Goal: Transaction & Acquisition: Purchase product/service

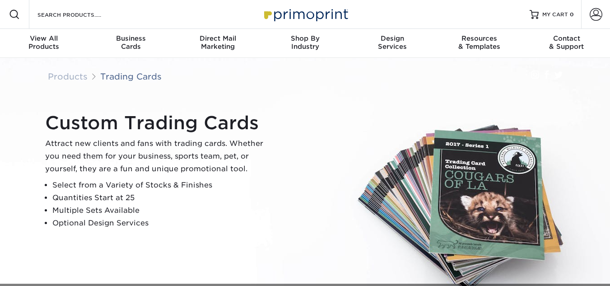
click at [225, 100] on div "Custom Trading Cards Attract new clients and fans with trading cards. Whether y…" at bounding box center [305, 171] width 542 height 226
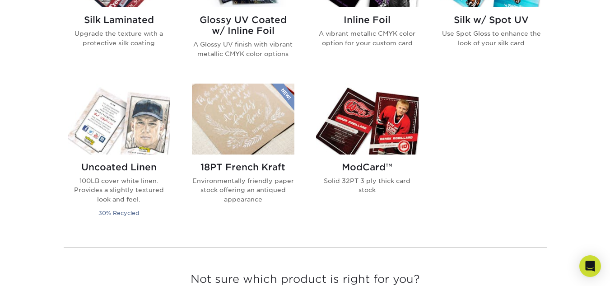
scroll to position [620, 0]
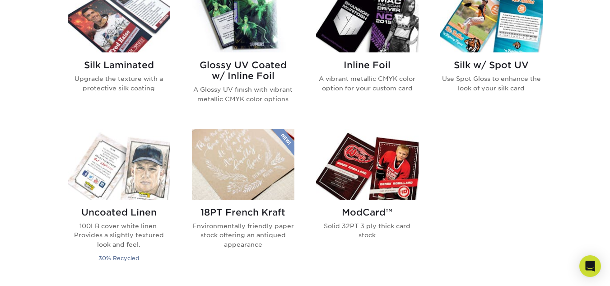
click at [135, 44] on img at bounding box center [119, 16] width 102 height 71
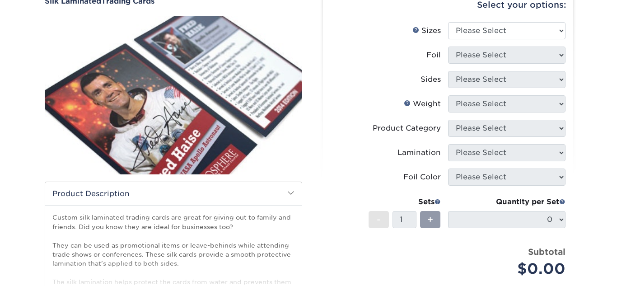
scroll to position [94, 0]
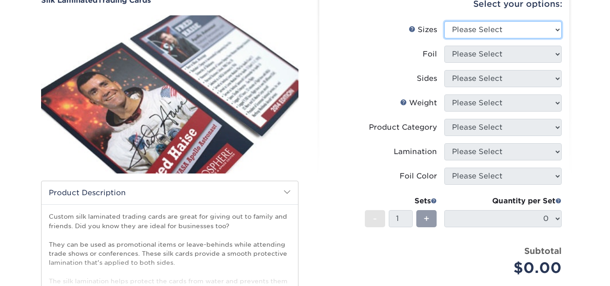
click at [524, 32] on select "Please Select 2.5" x 3.5"" at bounding box center [502, 29] width 117 height 17
select select "2.50x3.50"
click at [444, 21] on select "Please Select 2.5" x 3.5"" at bounding box center [502, 29] width 117 height 17
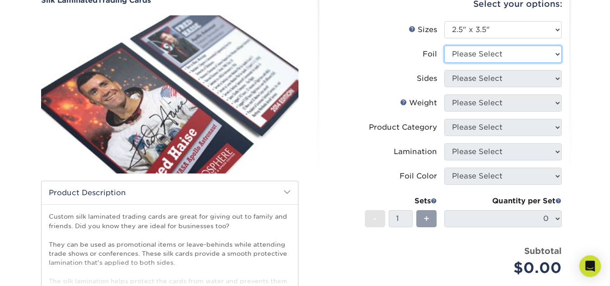
click at [486, 57] on select "Please Select No Yes" at bounding box center [502, 54] width 117 height 17
select select "1"
click at [444, 46] on select "Please Select No Yes" at bounding box center [502, 54] width 117 height 17
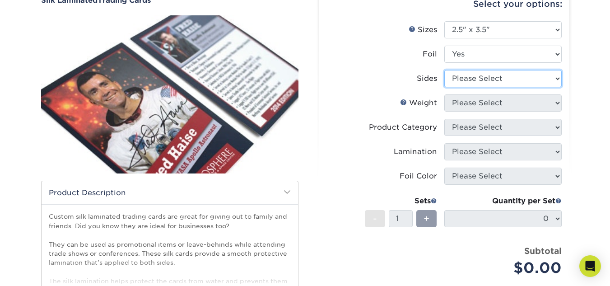
click at [472, 84] on select "Please Select Print Both Sides - Foil Both Sides Print Both Sides - Foil Front …" at bounding box center [502, 78] width 117 height 17
select select "a75ac2f1-9911-48d6-841d-245b5ac08f27"
click at [444, 70] on select "Please Select Print Both Sides - Foil Both Sides Print Both Sides - Foil Front …" at bounding box center [502, 78] width 117 height 17
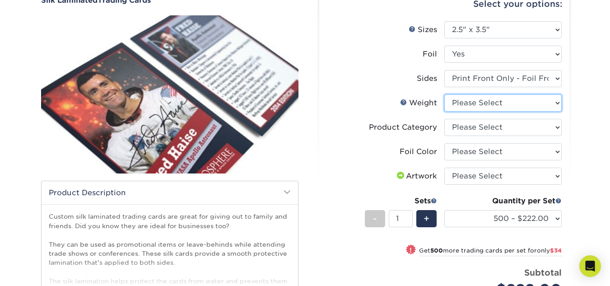
click at [501, 106] on select "Please Select 16PT" at bounding box center [502, 102] width 117 height 17
select select "16PT"
click at [444, 94] on select "Please Select 16PT" at bounding box center [502, 102] width 117 height 17
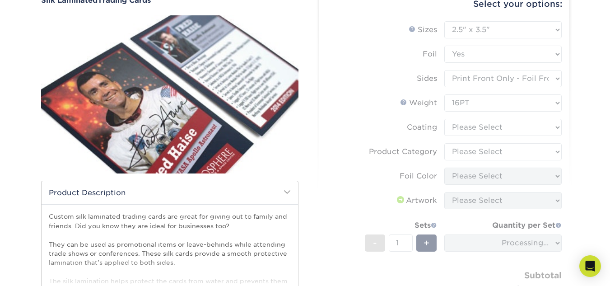
click at [472, 127] on form "Sizes Help Sizes Please Select 2.5" x 3.5" Foil Please Select No Yes -" at bounding box center [444, 171] width 236 height 300
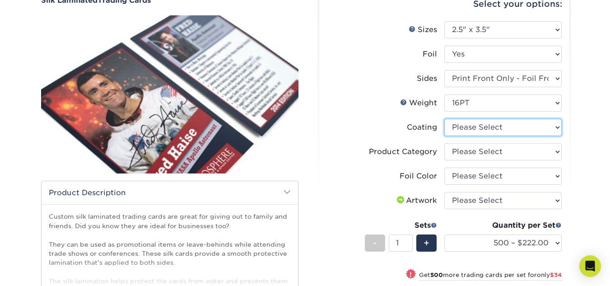
click at [472, 127] on select at bounding box center [502, 127] width 117 height 17
select select "3e7618de-abca-4bda-9f97-8b9129e913d8"
click at [444, 119] on select at bounding box center [502, 127] width 117 height 17
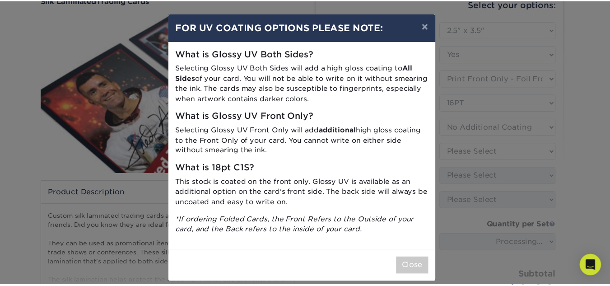
scroll to position [9, 0]
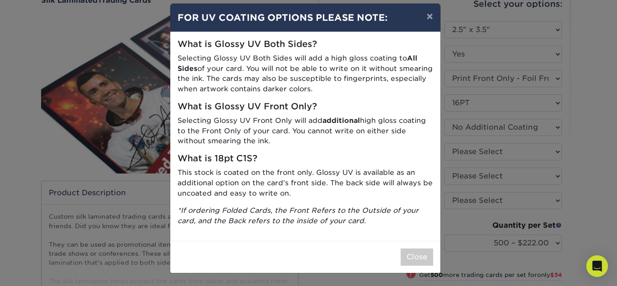
click at [407, 245] on div "Close" at bounding box center [305, 257] width 270 height 32
click at [407, 250] on button "Close" at bounding box center [416, 256] width 33 height 17
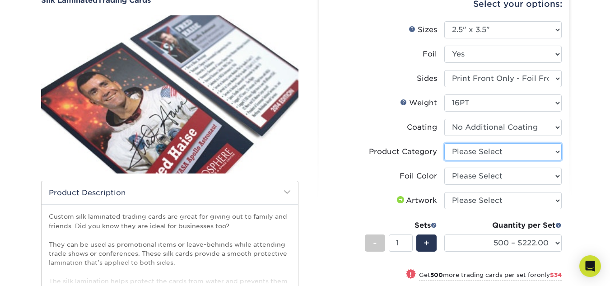
click at [520, 148] on select "Please Select Trading Cards" at bounding box center [502, 151] width 117 height 17
select select "c2f9bce9-36c2-409d-b101-c29d9d031e18"
click at [444, 143] on select "Please Select Trading Cards" at bounding box center [502, 151] width 117 height 17
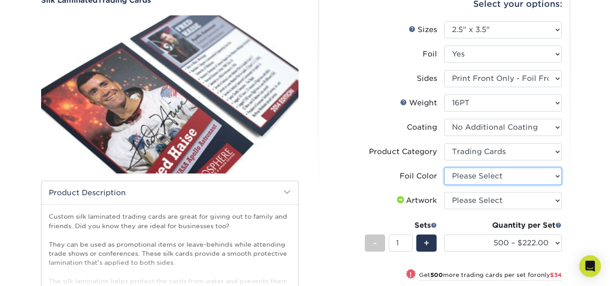
click at [491, 179] on select "Please Select Silver Foil Rose Gold Foil Red Foil Gold Foil Copper Foil Blue Fo…" at bounding box center [502, 175] width 117 height 17
click at [385, 219] on li "Sets - 1 + Quantity per Set 500 – $222.00 1000 – $256.00 2500 – $598.00 5000 – …" at bounding box center [444, 242] width 235 height 53
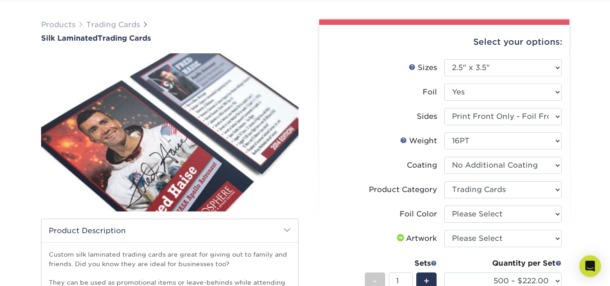
scroll to position [56, 0]
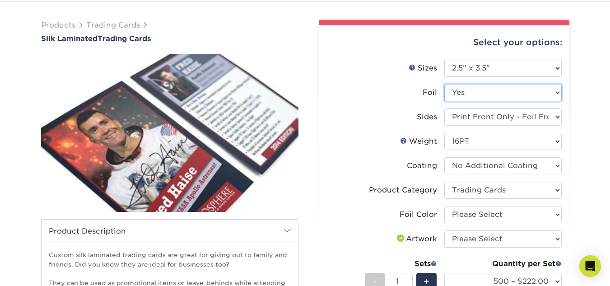
click at [496, 92] on select "Please Select No Yes" at bounding box center [502, 92] width 117 height 17
select select "0"
click at [444, 84] on select "Please Select No Yes" at bounding box center [502, 92] width 117 height 17
select select "-1"
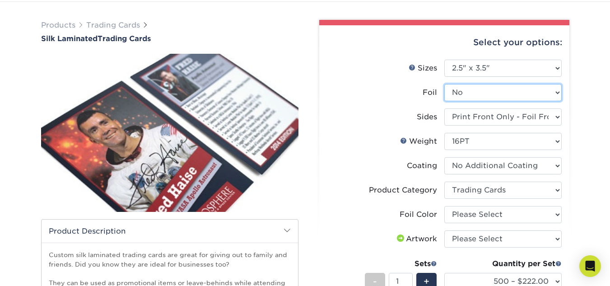
select select "-1"
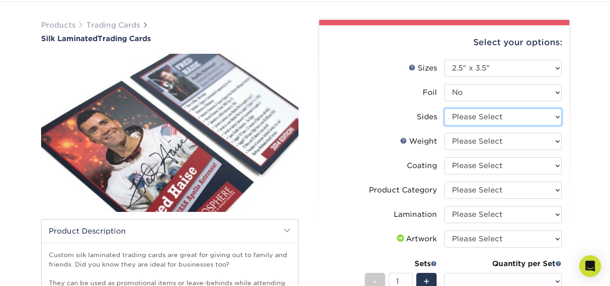
click at [475, 123] on select "Please Select Print Both Sides Print Front Only" at bounding box center [502, 116] width 117 height 17
select select "13abbda7-1d64-4f25-8bb2-c179b224825d"
click at [444, 108] on select "Please Select Print Both Sides Print Front Only" at bounding box center [502, 116] width 117 height 17
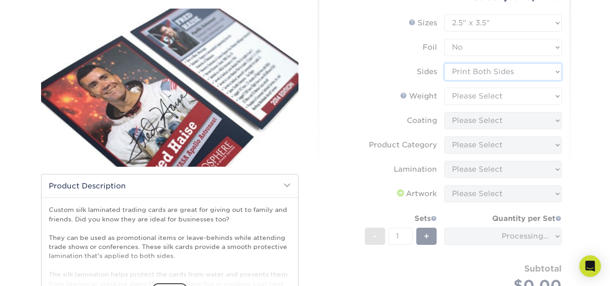
scroll to position [103, 0]
